Goal: Task Accomplishment & Management: Use online tool/utility

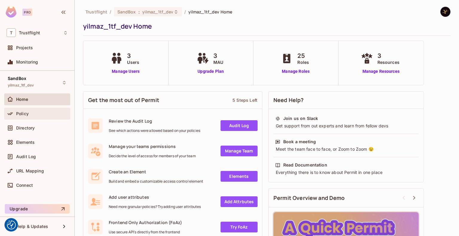
click at [24, 112] on span "Policy" at bounding box center [22, 113] width 13 height 5
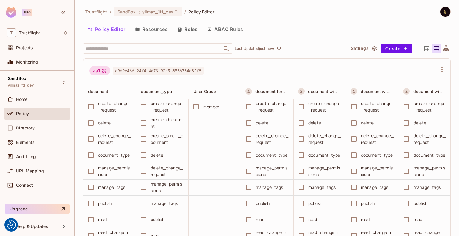
click at [161, 29] on button "Resources" at bounding box center [151, 29] width 42 height 15
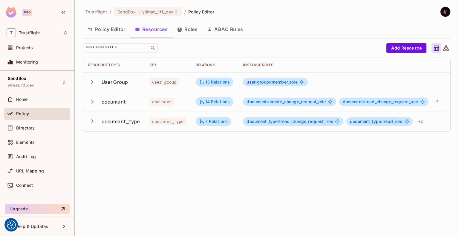
click at [91, 103] on icon "button" at bounding box center [92, 102] width 2 height 4
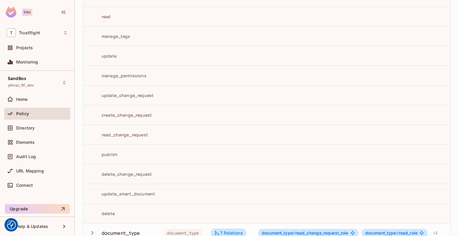
scroll to position [141, 0]
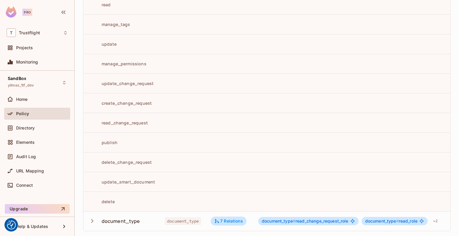
click at [93, 217] on icon "button" at bounding box center [92, 221] width 8 height 8
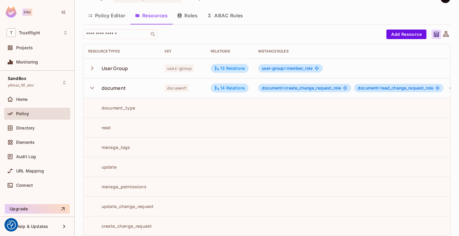
scroll to position [8, 0]
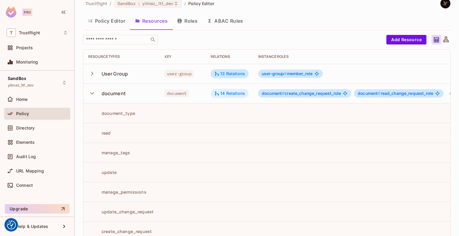
click at [222, 91] on div "14 Relations" at bounding box center [229, 93] width 31 height 5
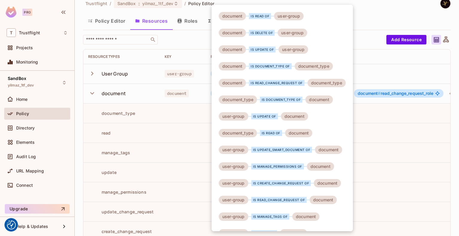
scroll to position [31, 0]
